Goal: Information Seeking & Learning: Check status

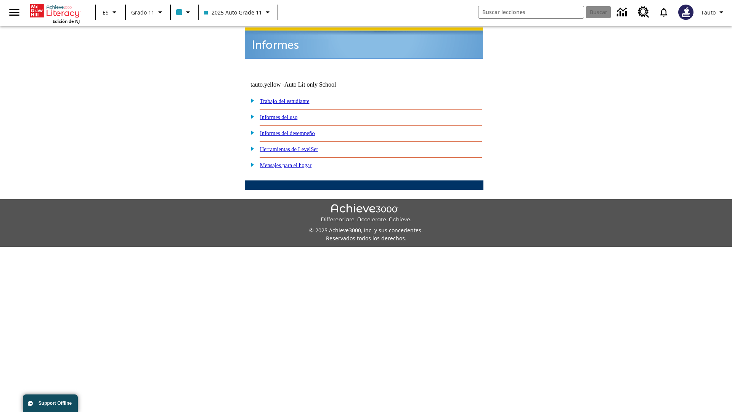
click at [285, 114] on link "Informes del uso" at bounding box center [279, 117] width 38 height 6
click at [0, 0] on link "¿Cuáles de mis estudiantes están usando el programa?" at bounding box center [0, 0] width 0 height 0
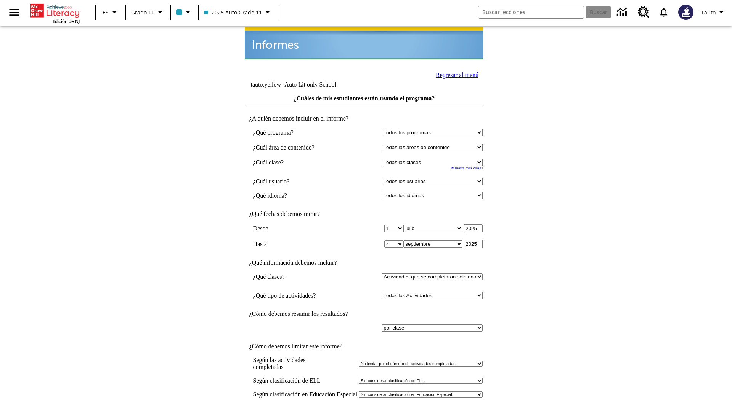
click at [365, 411] on input "Ver Informe" at bounding box center [364, 420] width 35 height 8
click at [455, 74] on link "Regresar al menú" at bounding box center [457, 75] width 43 height 6
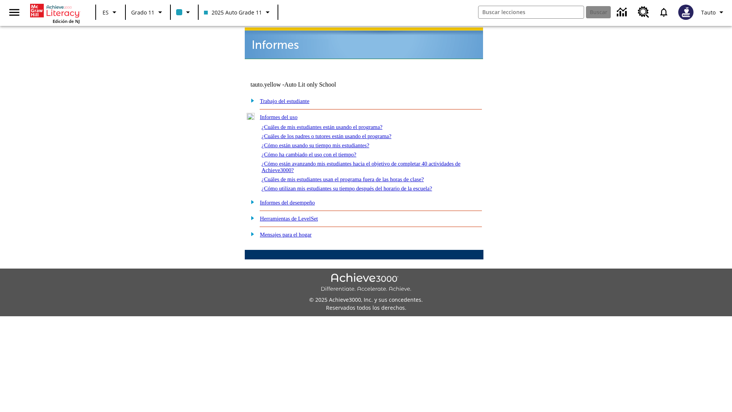
click at [325, 142] on link "¿Cómo están usando su tiempo mis estudiantes?" at bounding box center [316, 145] width 108 height 6
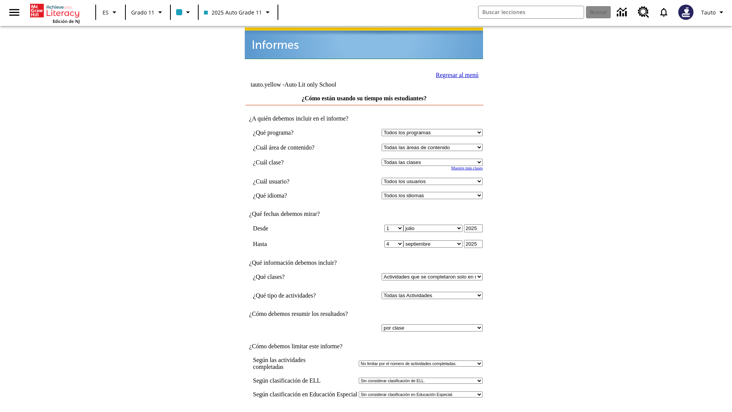
click at [365, 411] on input "Ver Informe" at bounding box center [364, 420] width 35 height 8
click at [455, 74] on link "Regresar al menú" at bounding box center [457, 75] width 43 height 6
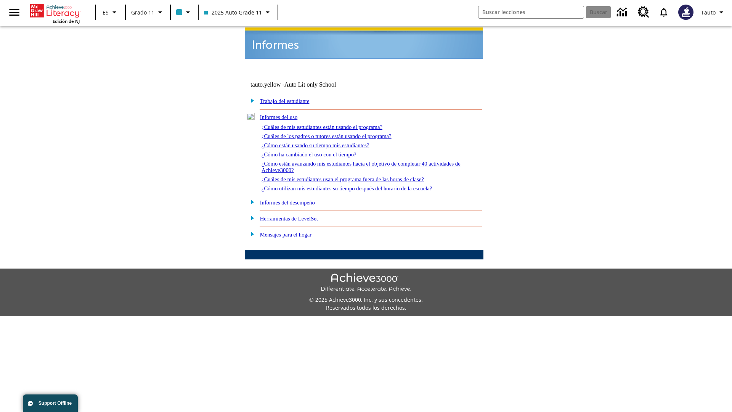
click at [360, 185] on link "¿Cómo utilizan mis estudiantes su tiempo después del horario de la escuela?" at bounding box center [347, 188] width 170 height 6
